Goal: Information Seeking & Learning: Learn about a topic

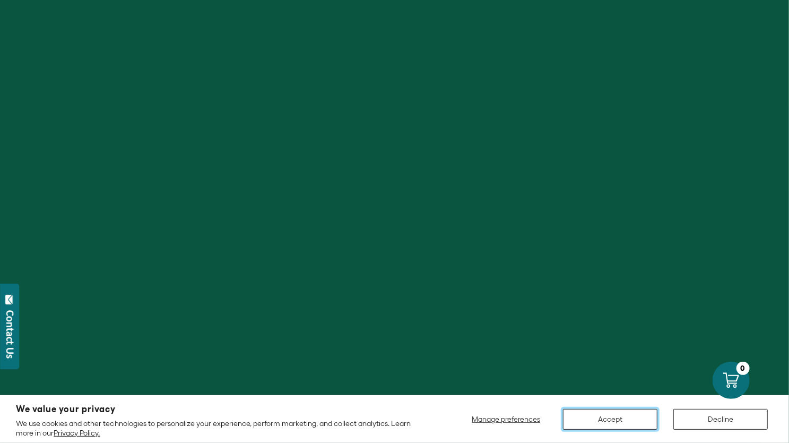
scroll to position [6, 0]
click at [617, 423] on button "Accept" at bounding box center [610, 419] width 94 height 21
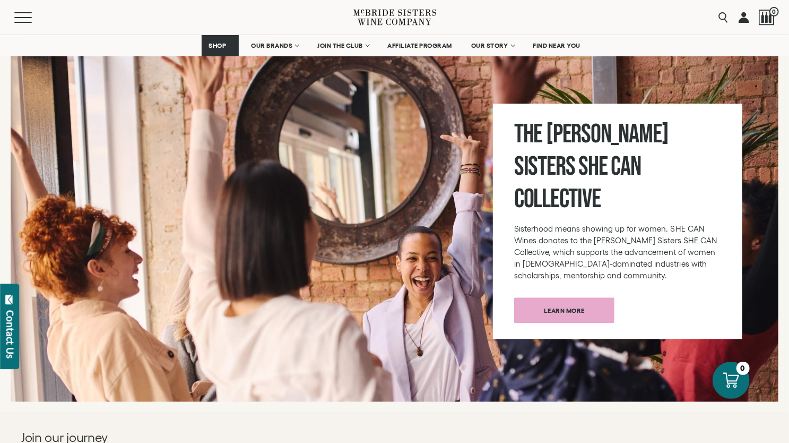
scroll to position [3949, 0]
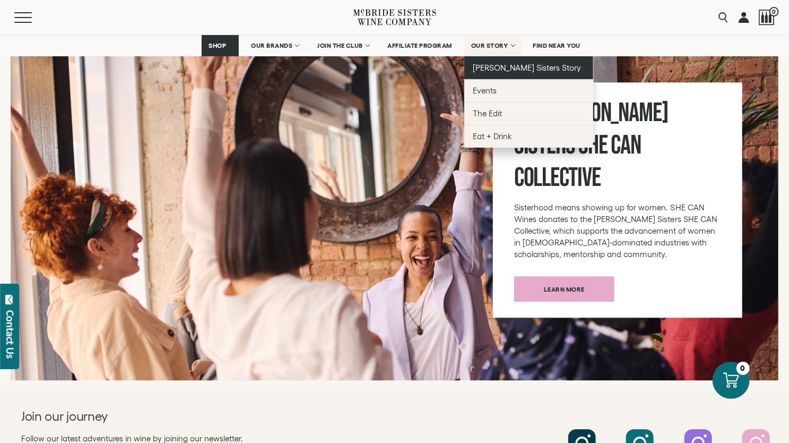
click at [514, 73] on link "[PERSON_NAME] Sisters Story" at bounding box center [528, 67] width 129 height 23
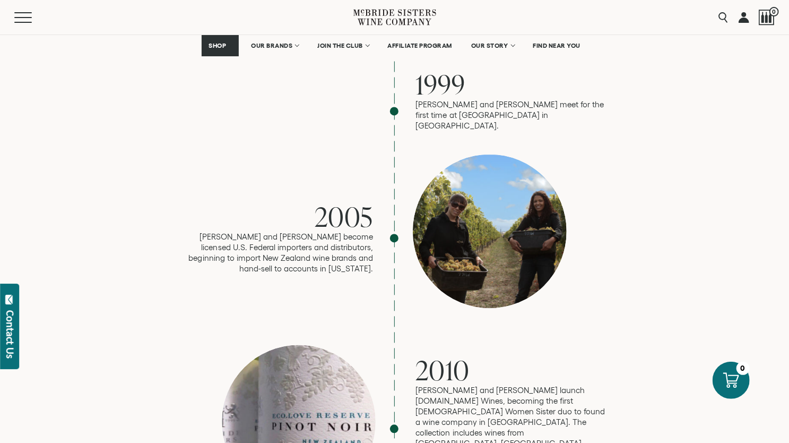
scroll to position [1162, 0]
click at [440, 231] on div at bounding box center [490, 231] width 154 height 154
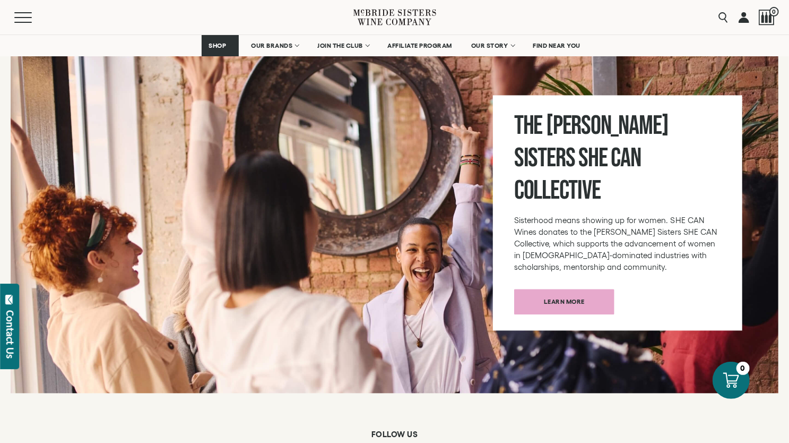
scroll to position [3613, 0]
